Goal: Purchase product/service

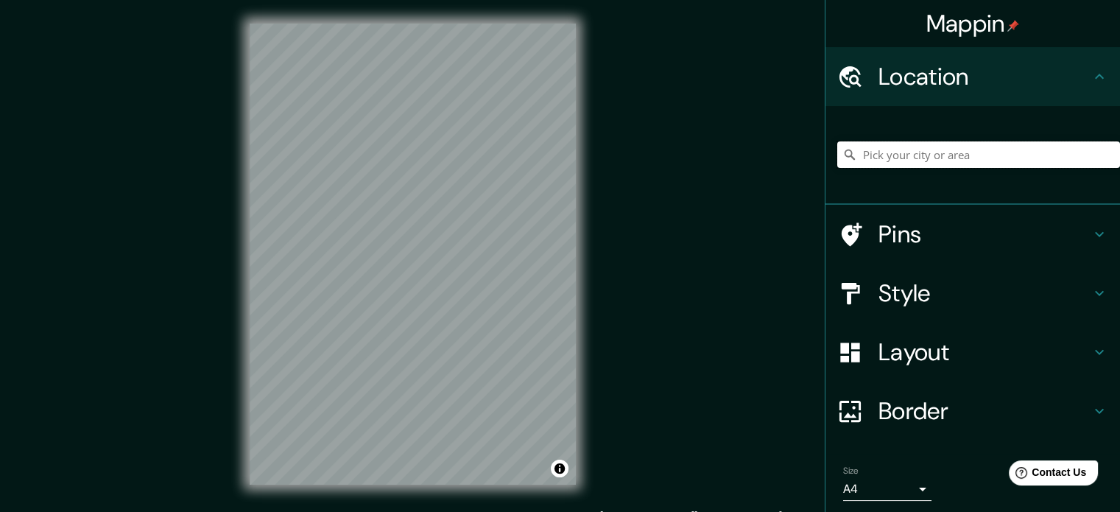
click at [862, 147] on input "Pick your city or area" at bounding box center [978, 154] width 283 height 27
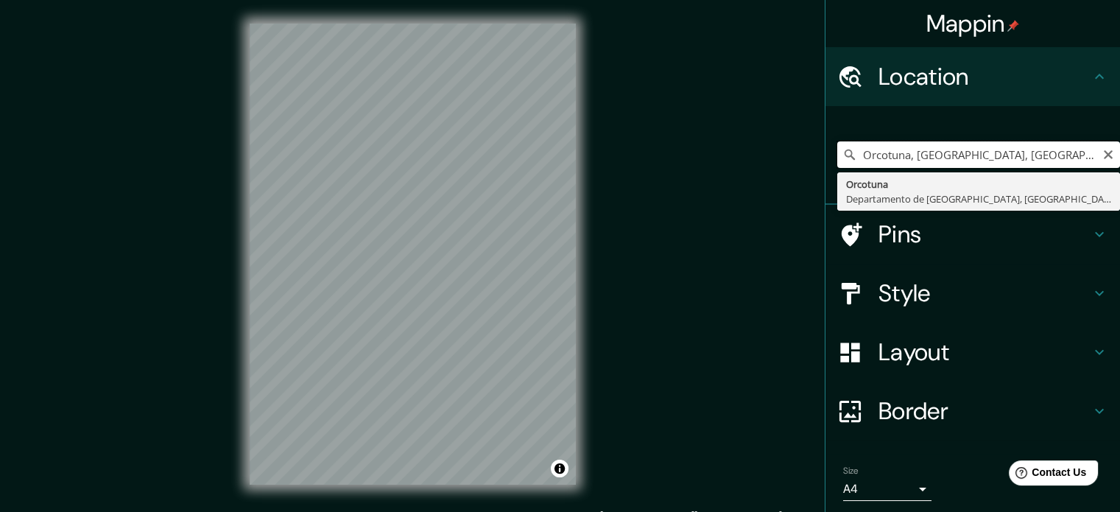
type input "Orcotuna, [GEOGRAPHIC_DATA], [GEOGRAPHIC_DATA]"
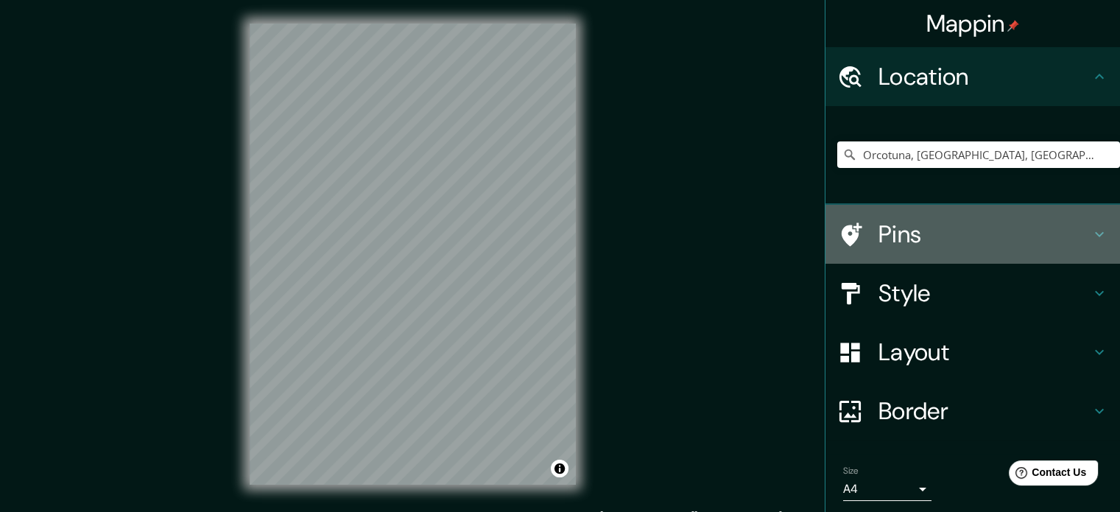
click at [979, 235] on h4 "Pins" at bounding box center [984, 233] width 212 height 29
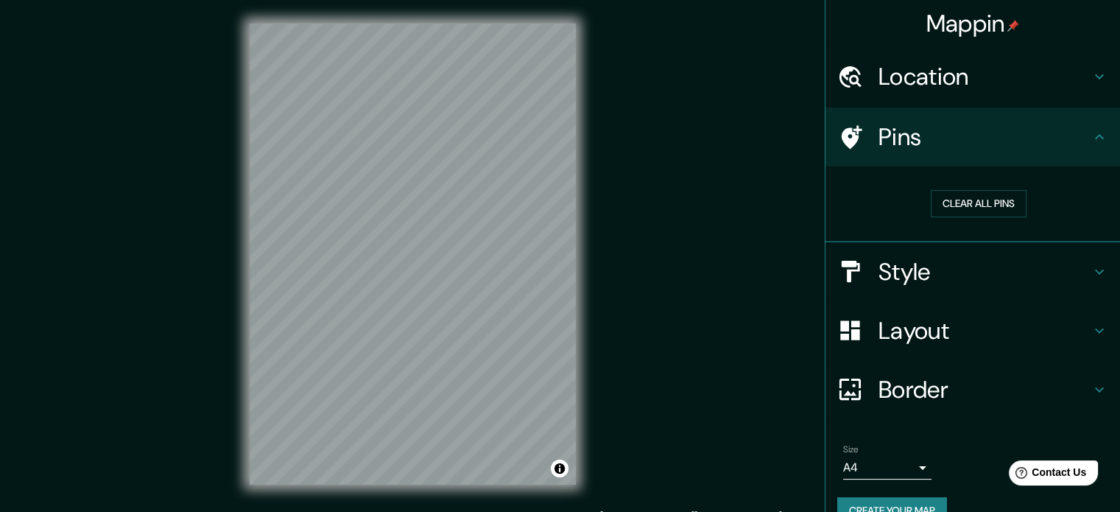
click at [1011, 149] on h4 "Pins" at bounding box center [984, 136] width 212 height 29
click at [1095, 138] on icon at bounding box center [1099, 136] width 9 height 5
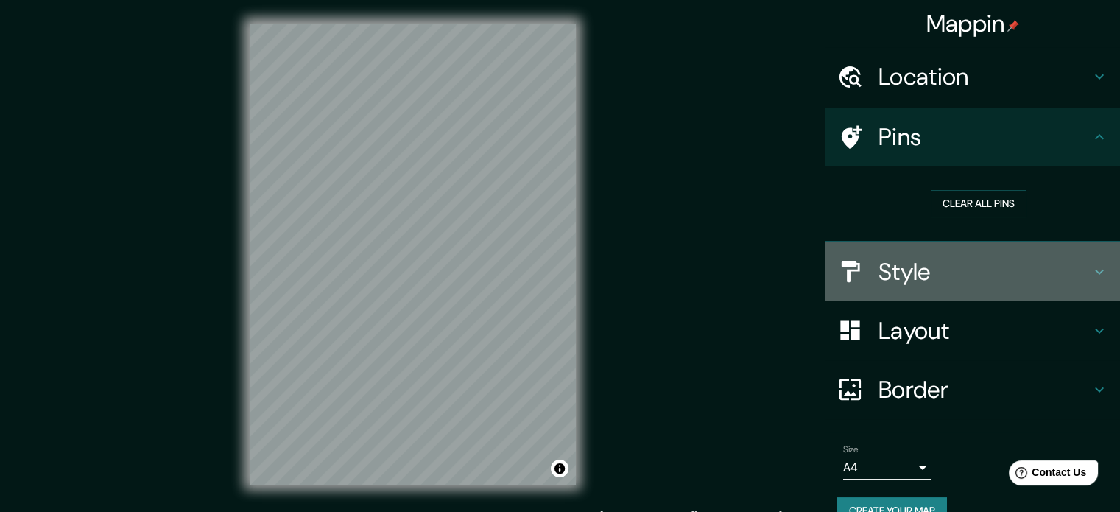
click at [1046, 258] on h4 "Style" at bounding box center [984, 271] width 212 height 29
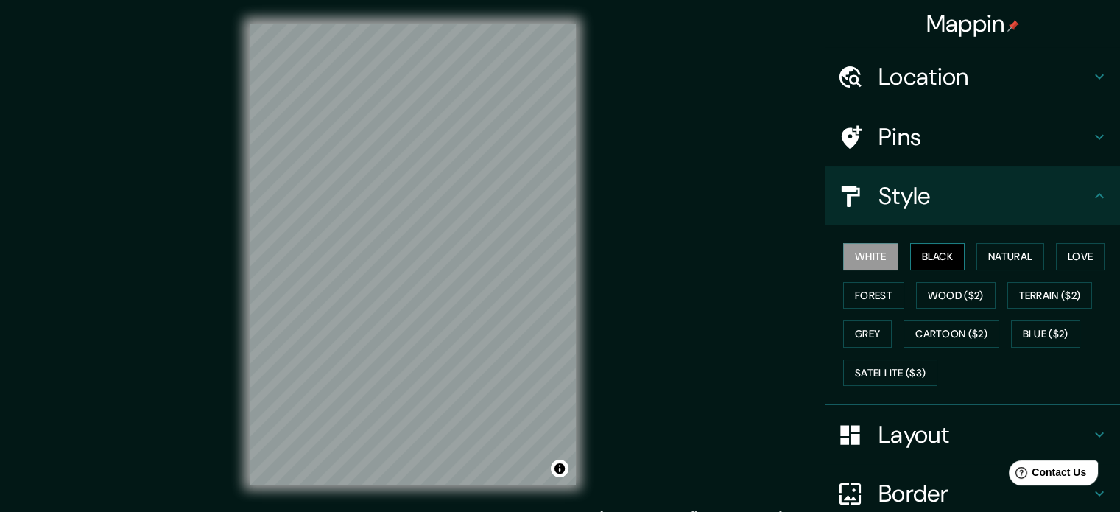
click at [913, 257] on button "Black" at bounding box center [937, 256] width 55 height 27
click at [1015, 258] on button "Natural" at bounding box center [1010, 256] width 68 height 27
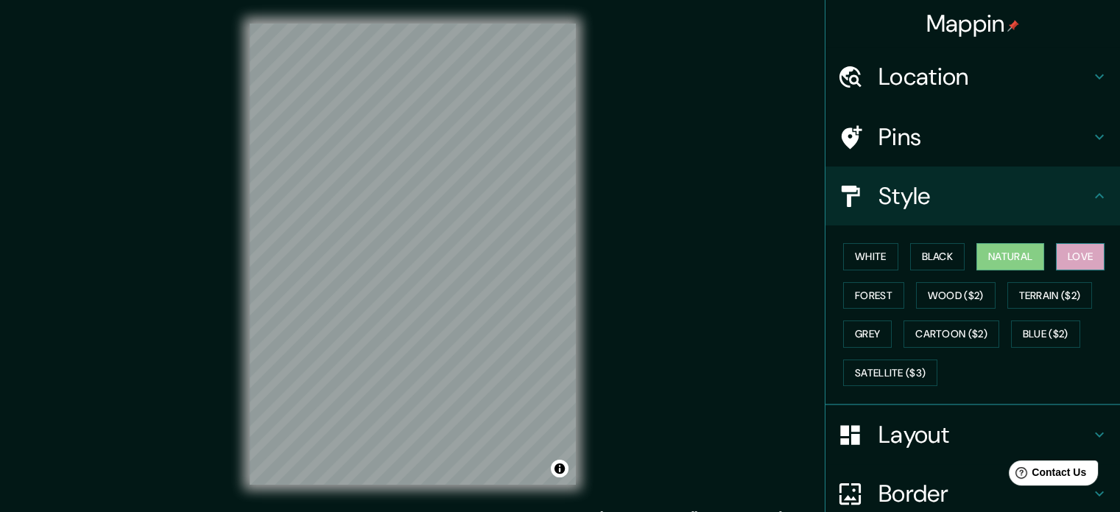
click at [1077, 255] on button "Love" at bounding box center [1080, 256] width 49 height 27
click at [870, 300] on button "Forest" at bounding box center [873, 295] width 61 height 27
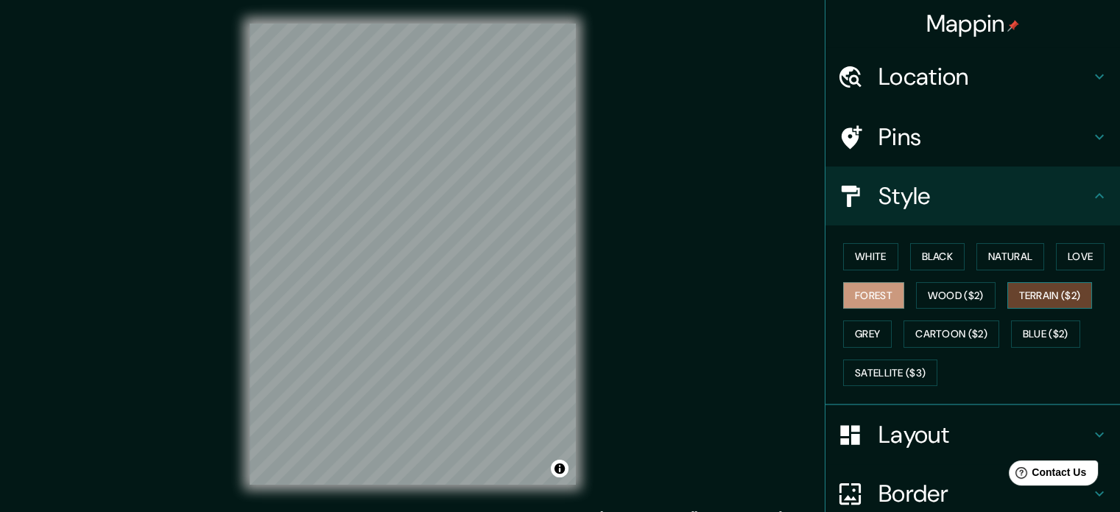
click at [1040, 293] on button "Terrain ($2)" at bounding box center [1049, 295] width 85 height 27
click at [942, 295] on button "Wood ($2)" at bounding box center [956, 295] width 80 height 27
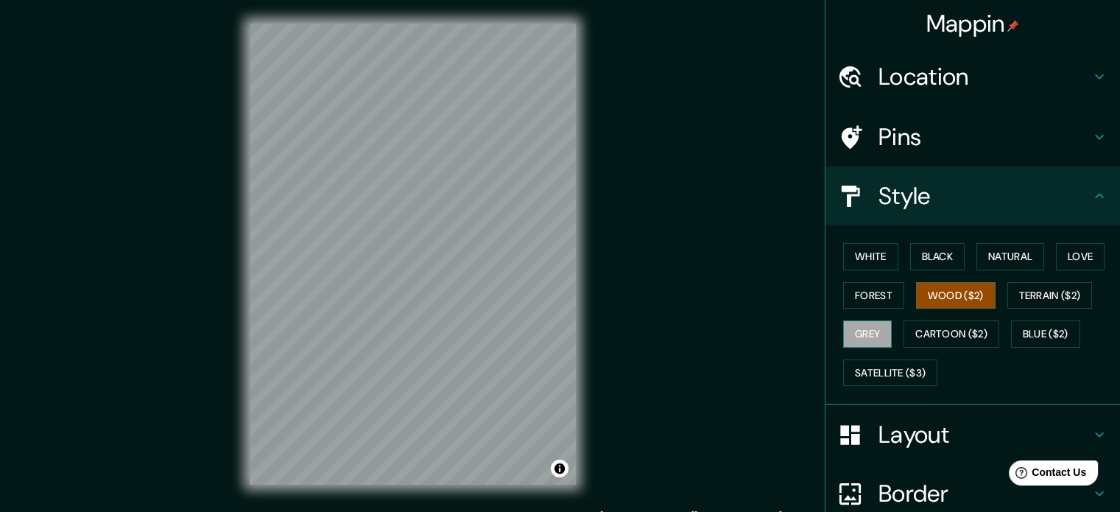
click at [847, 331] on button "Grey" at bounding box center [867, 333] width 49 height 27
click at [952, 338] on button "Cartoon ($2)" at bounding box center [951, 333] width 96 height 27
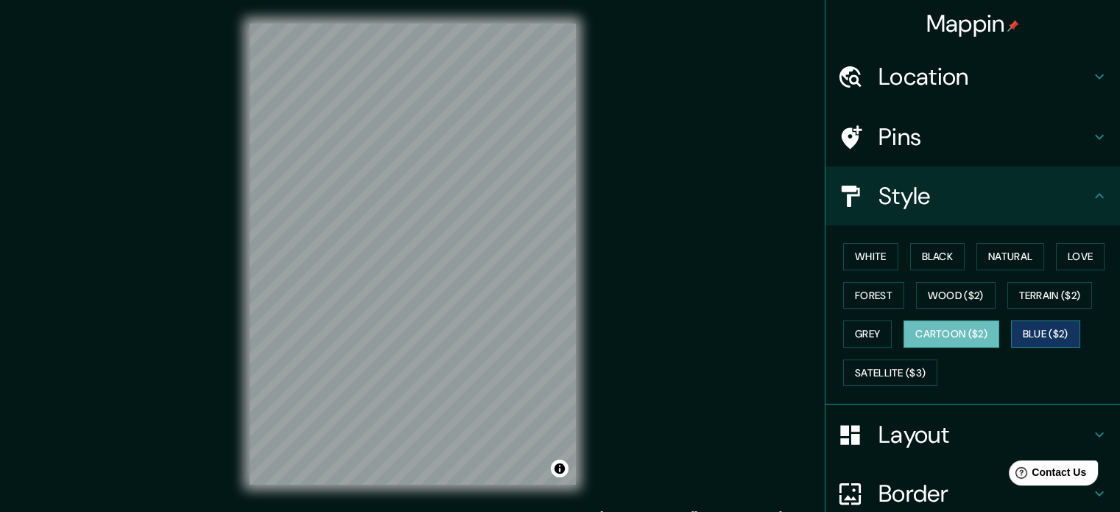
click at [1051, 329] on button "Blue ($2)" at bounding box center [1045, 333] width 69 height 27
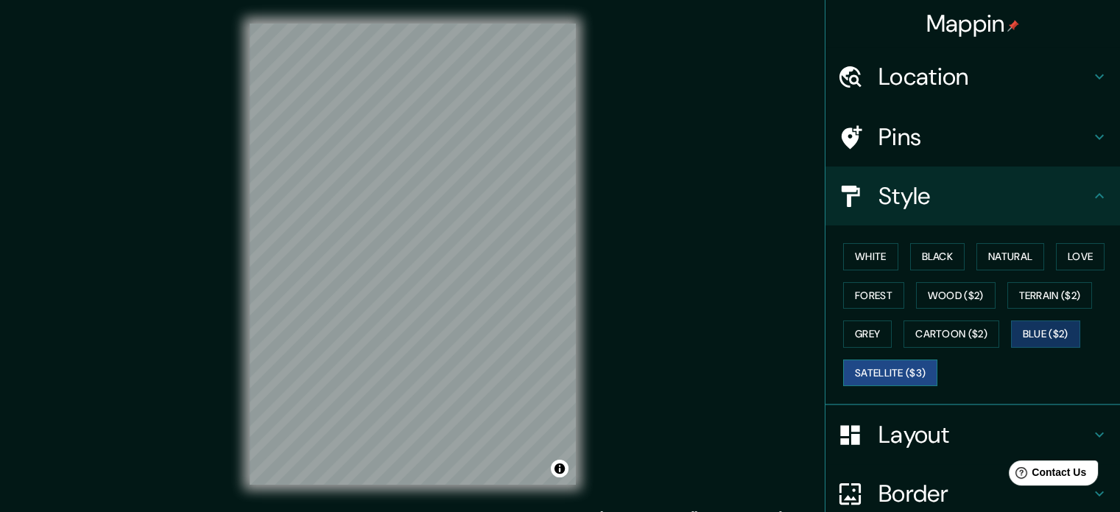
click at [854, 370] on button "Satellite ($3)" at bounding box center [890, 372] width 94 height 27
click at [923, 296] on button "Wood ($2)" at bounding box center [956, 295] width 80 height 27
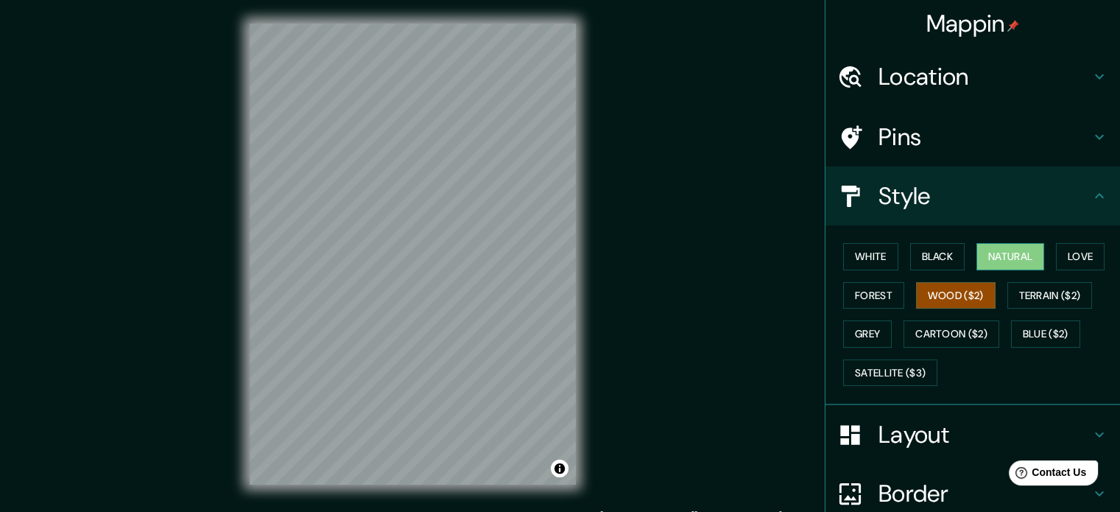
click at [995, 265] on button "Natural" at bounding box center [1010, 256] width 68 height 27
click at [973, 429] on h4 "Layout" at bounding box center [984, 434] width 212 height 29
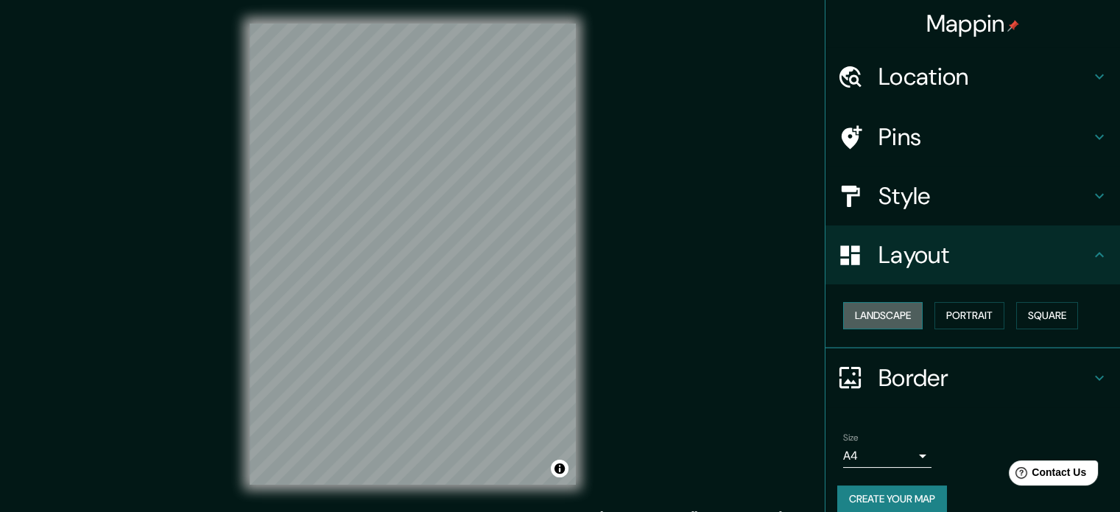
click at [909, 317] on button "Landscape" at bounding box center [883, 315] width 80 height 27
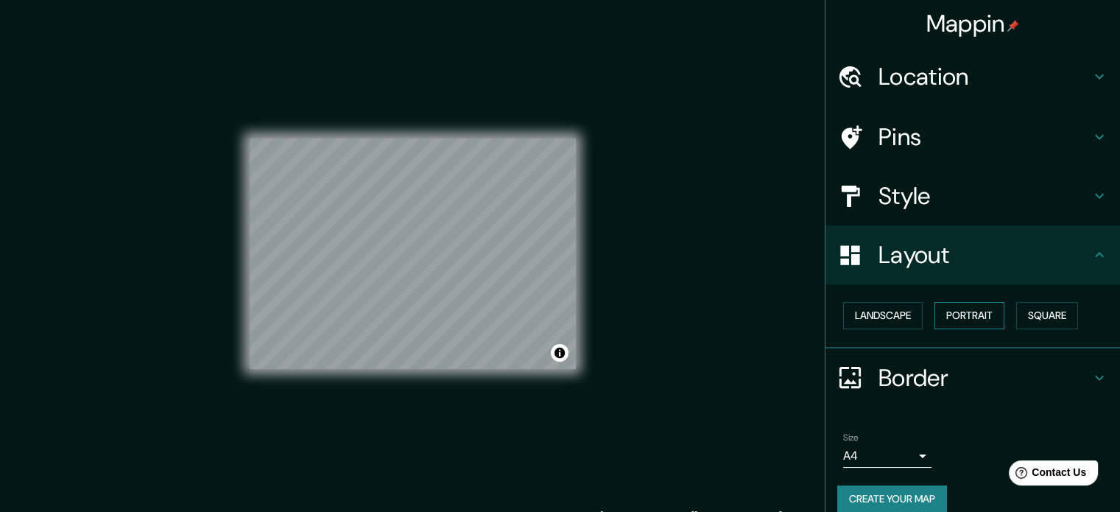
click at [953, 311] on button "Portrait" at bounding box center [969, 315] width 70 height 27
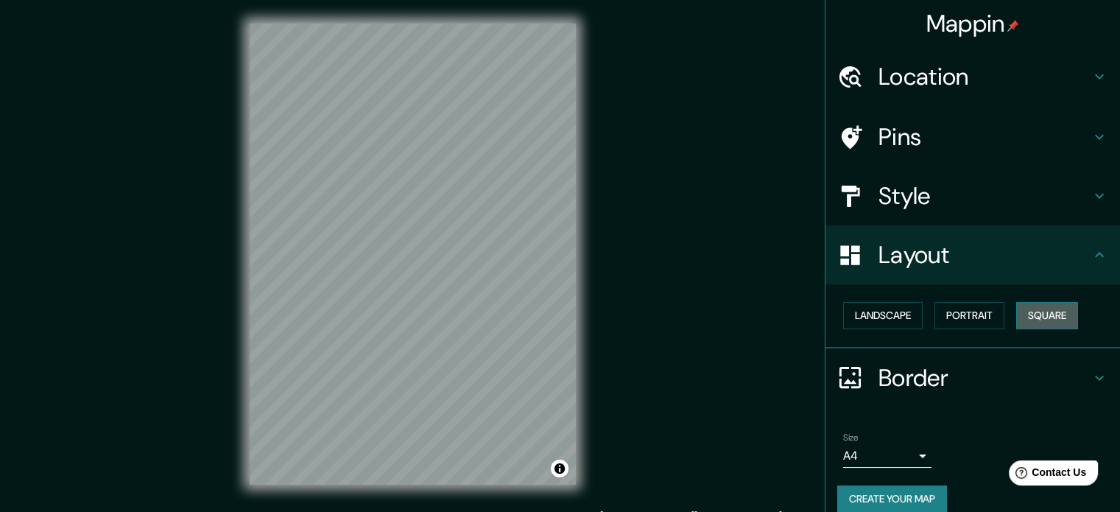
click at [1031, 314] on button "Square" at bounding box center [1047, 315] width 62 height 27
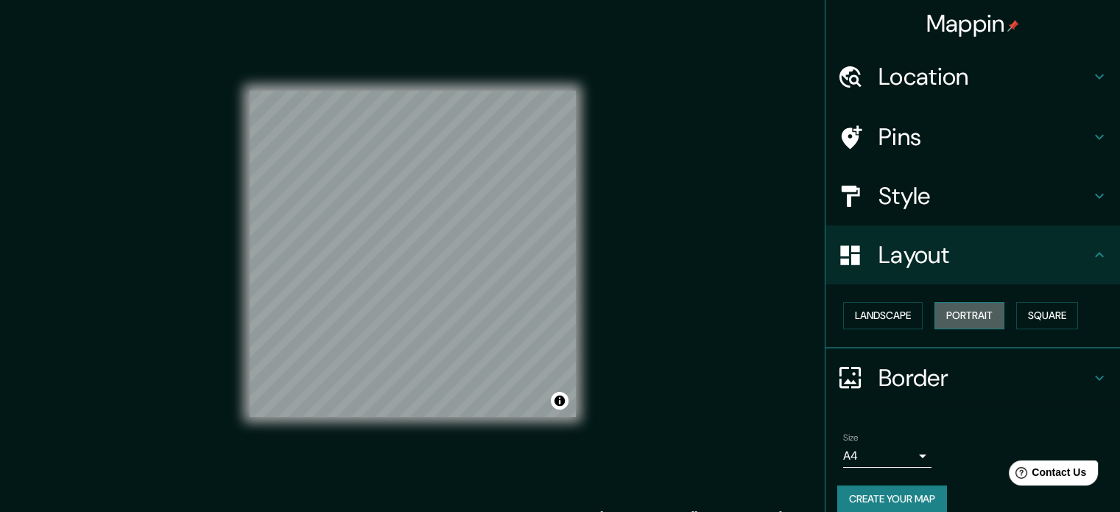
click at [966, 317] on button "Portrait" at bounding box center [969, 315] width 70 height 27
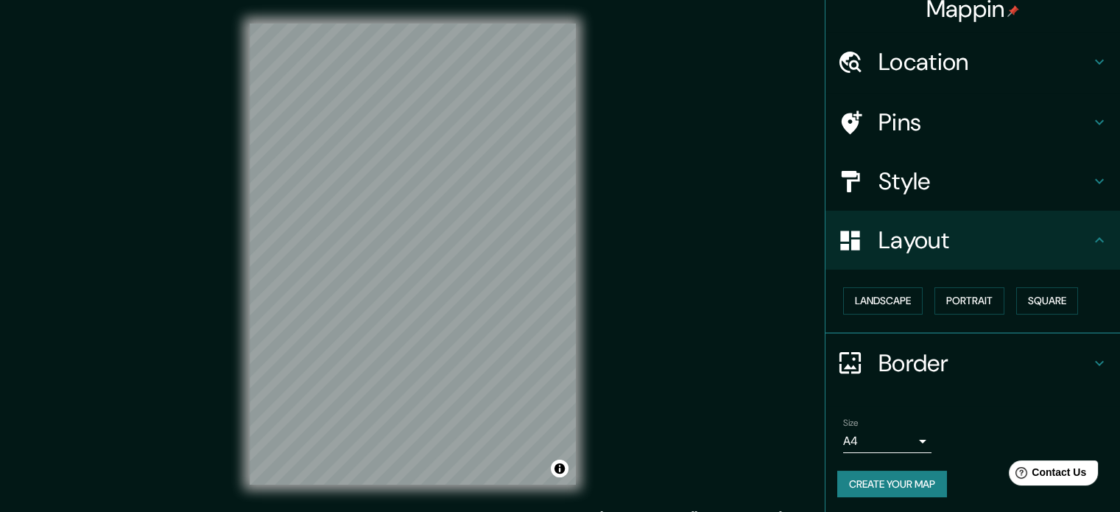
scroll to position [16, 0]
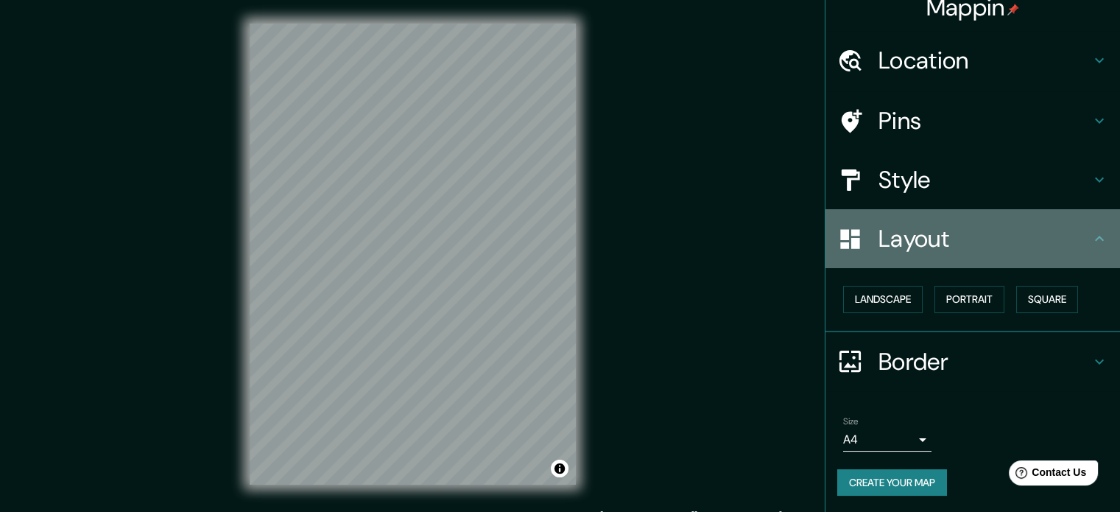
click at [1076, 227] on h4 "Layout" at bounding box center [984, 238] width 212 height 29
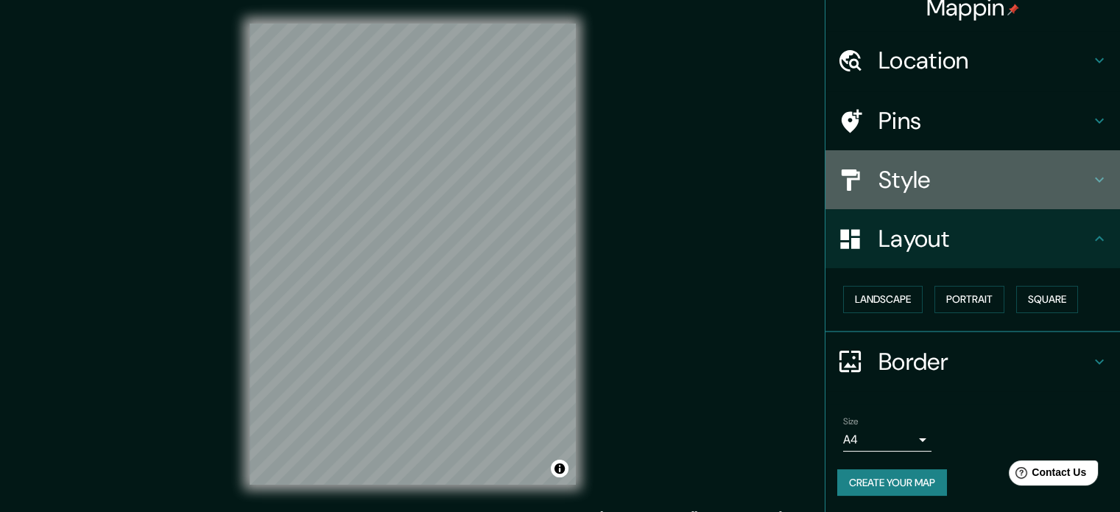
click at [1090, 183] on icon at bounding box center [1099, 180] width 18 height 18
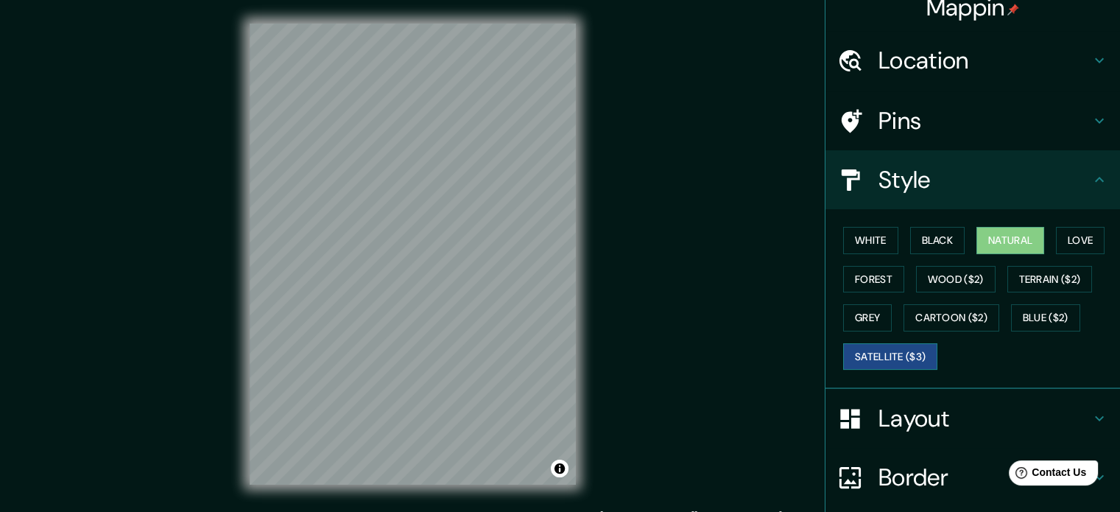
click at [889, 351] on button "Satellite ($3)" at bounding box center [890, 356] width 94 height 27
click at [1035, 319] on button "Blue ($2)" at bounding box center [1045, 317] width 69 height 27
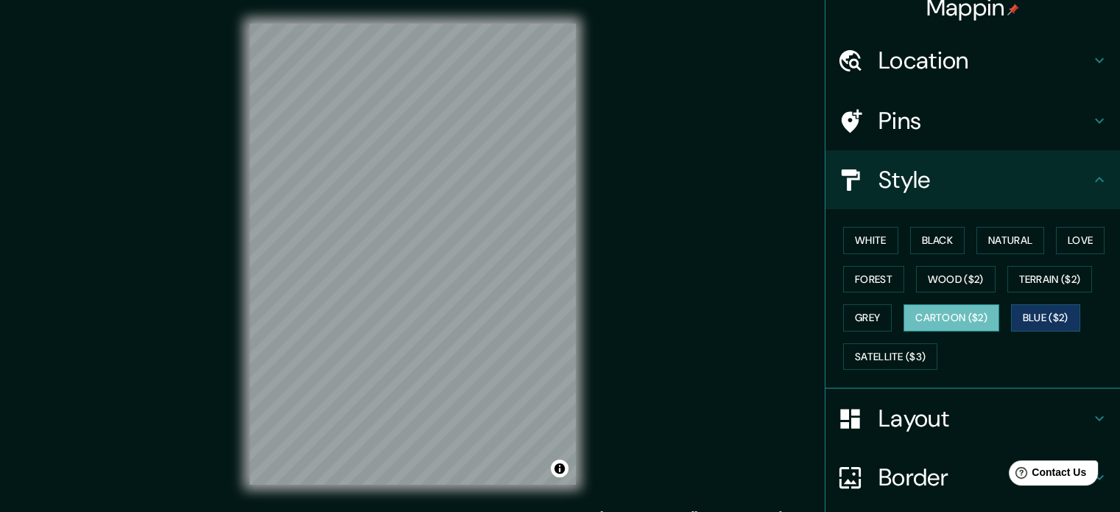
click at [928, 317] on button "Cartoon ($2)" at bounding box center [951, 317] width 96 height 27
click at [1024, 278] on button "Terrain ($2)" at bounding box center [1049, 279] width 85 height 27
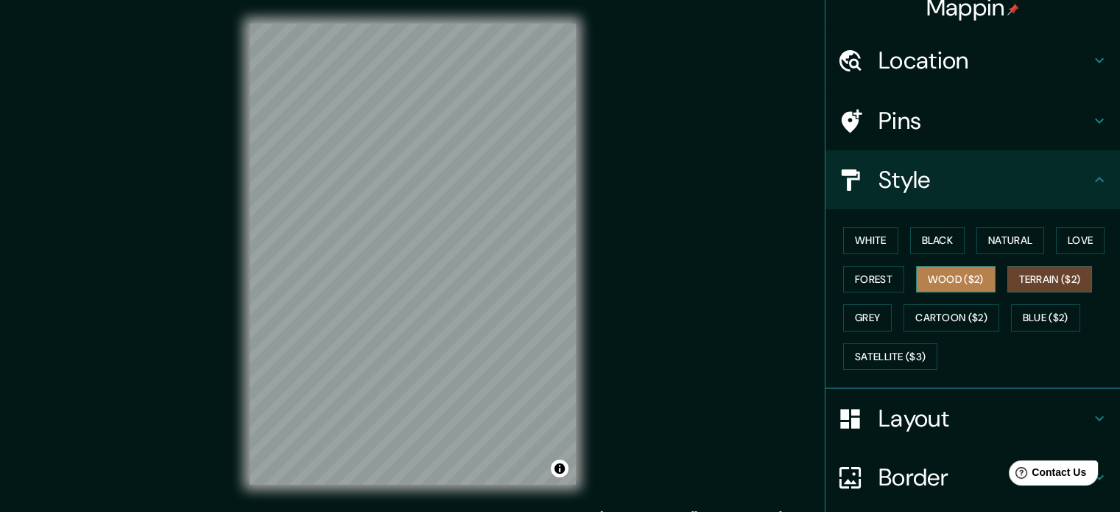
click at [916, 278] on button "Wood ($2)" at bounding box center [956, 279] width 80 height 27
